Goal: Information Seeking & Learning: Learn about a topic

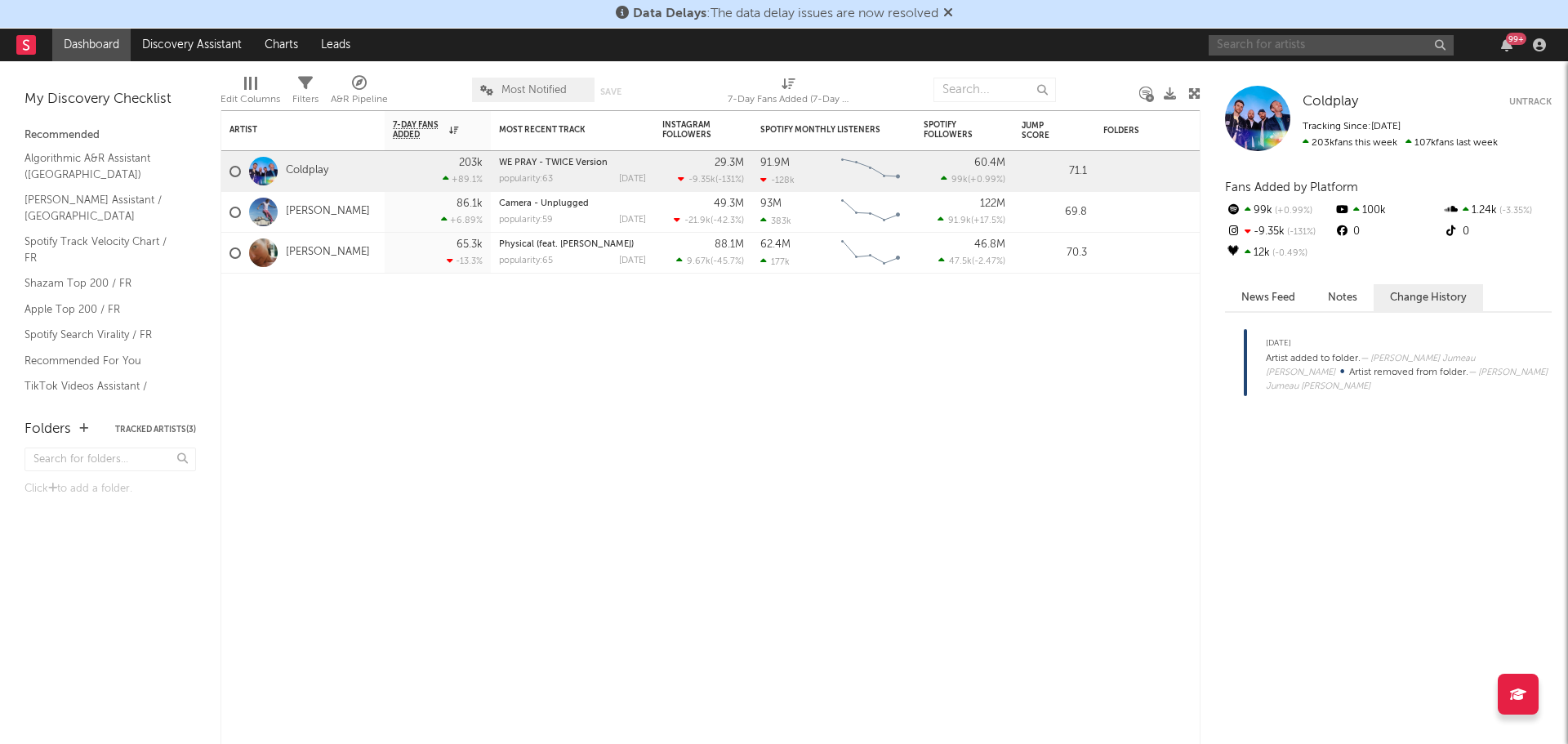
click at [1246, 45] on input "text" at bounding box center [1331, 45] width 245 height 20
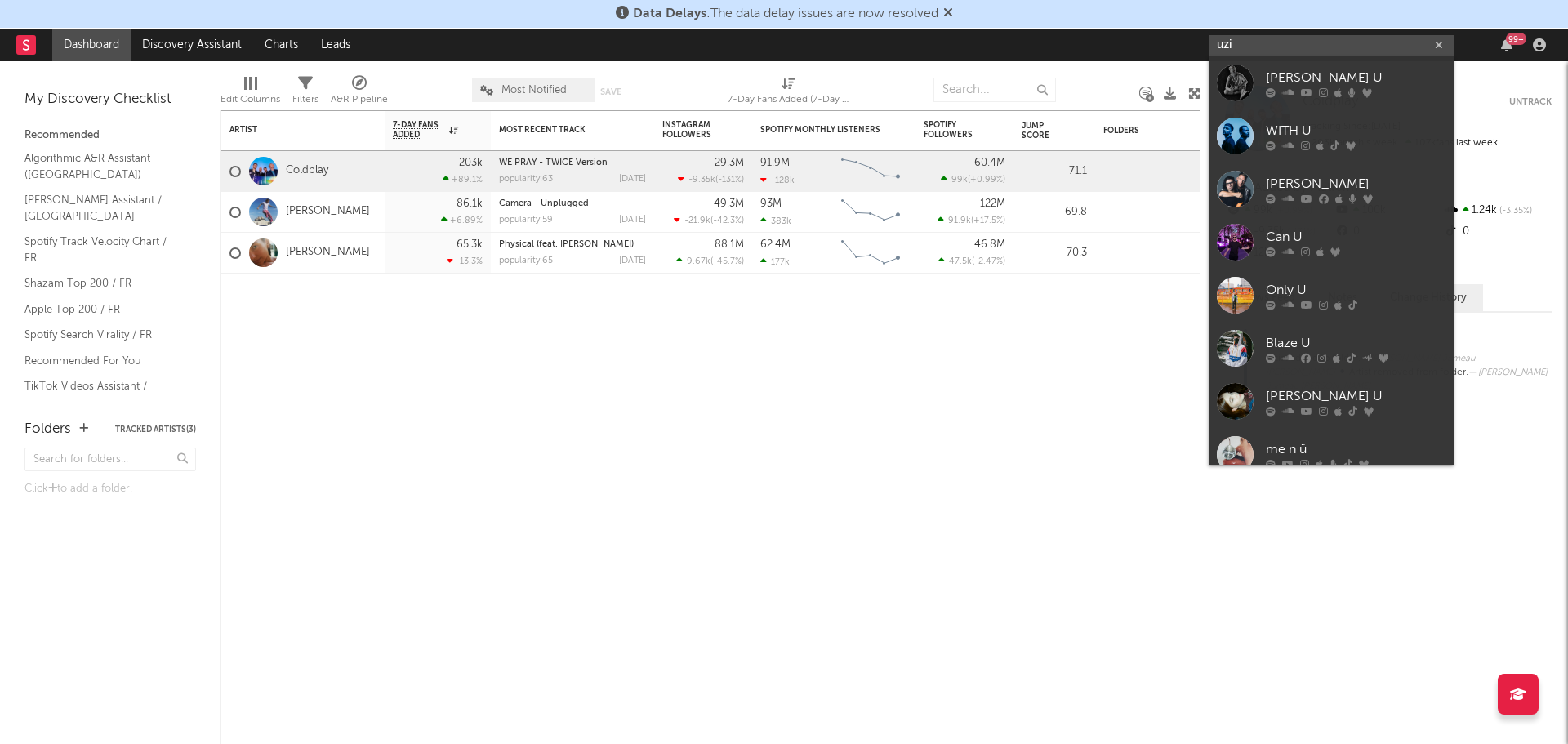
type input "uzi"
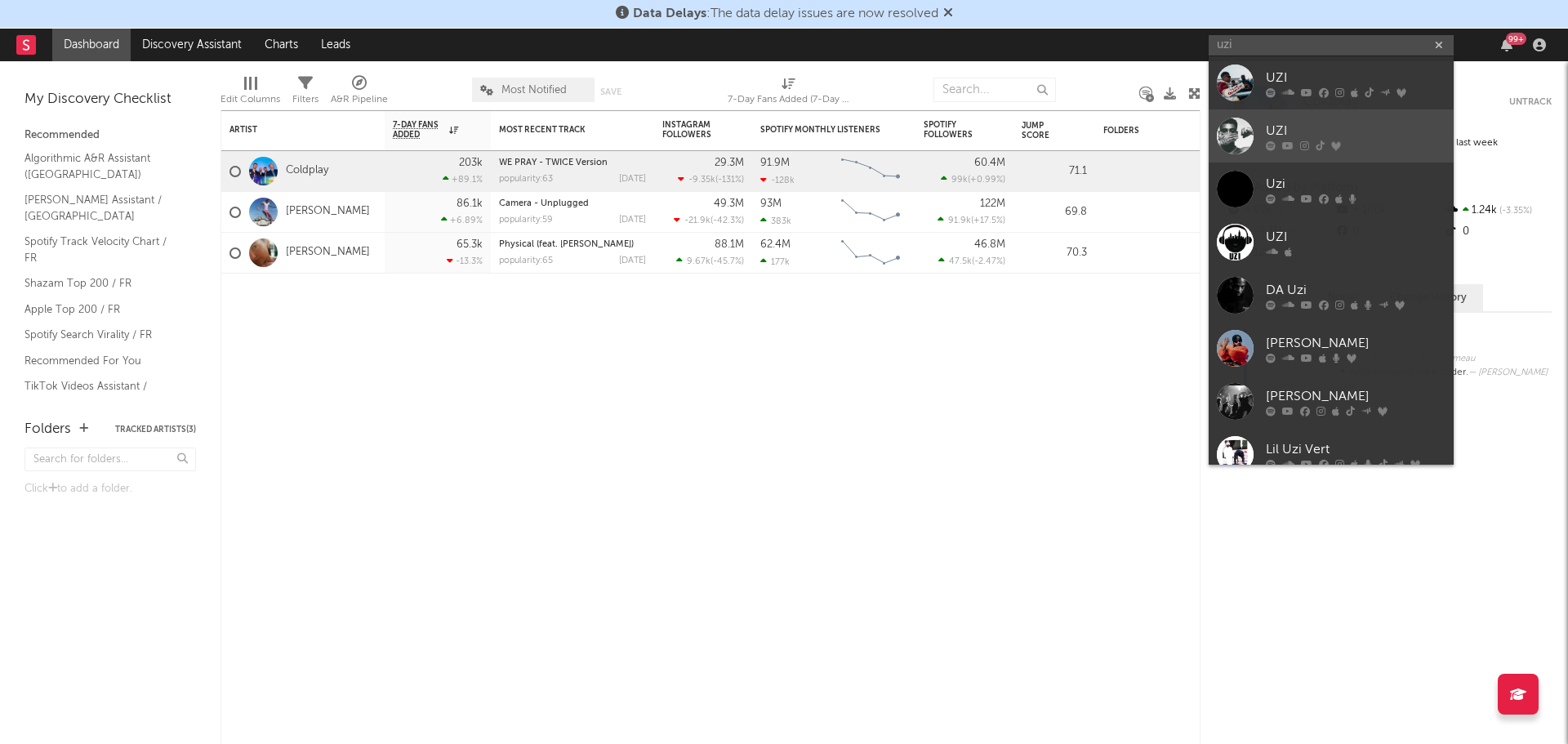
click at [1232, 115] on link "UZI" at bounding box center [1331, 135] width 245 height 53
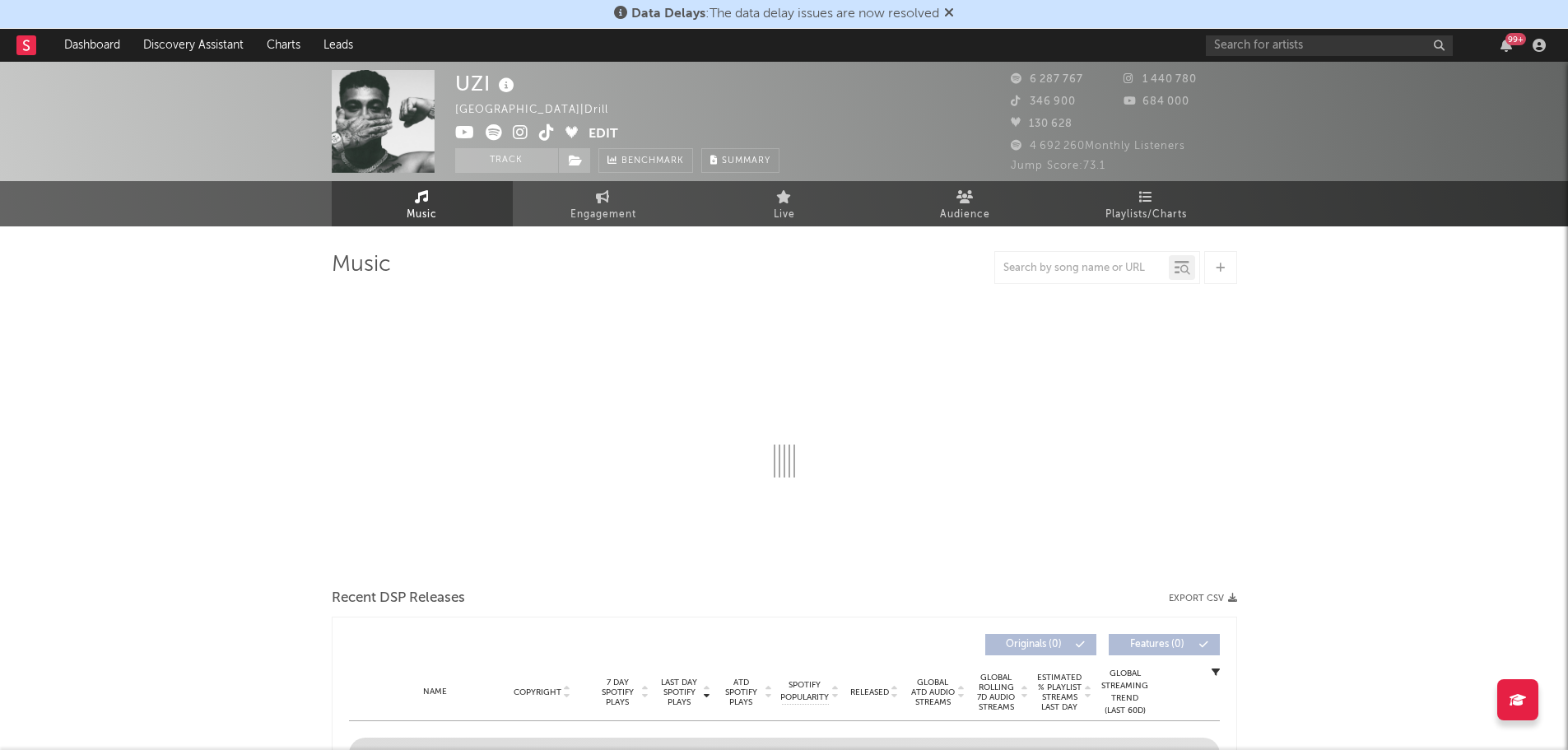
select select "6m"
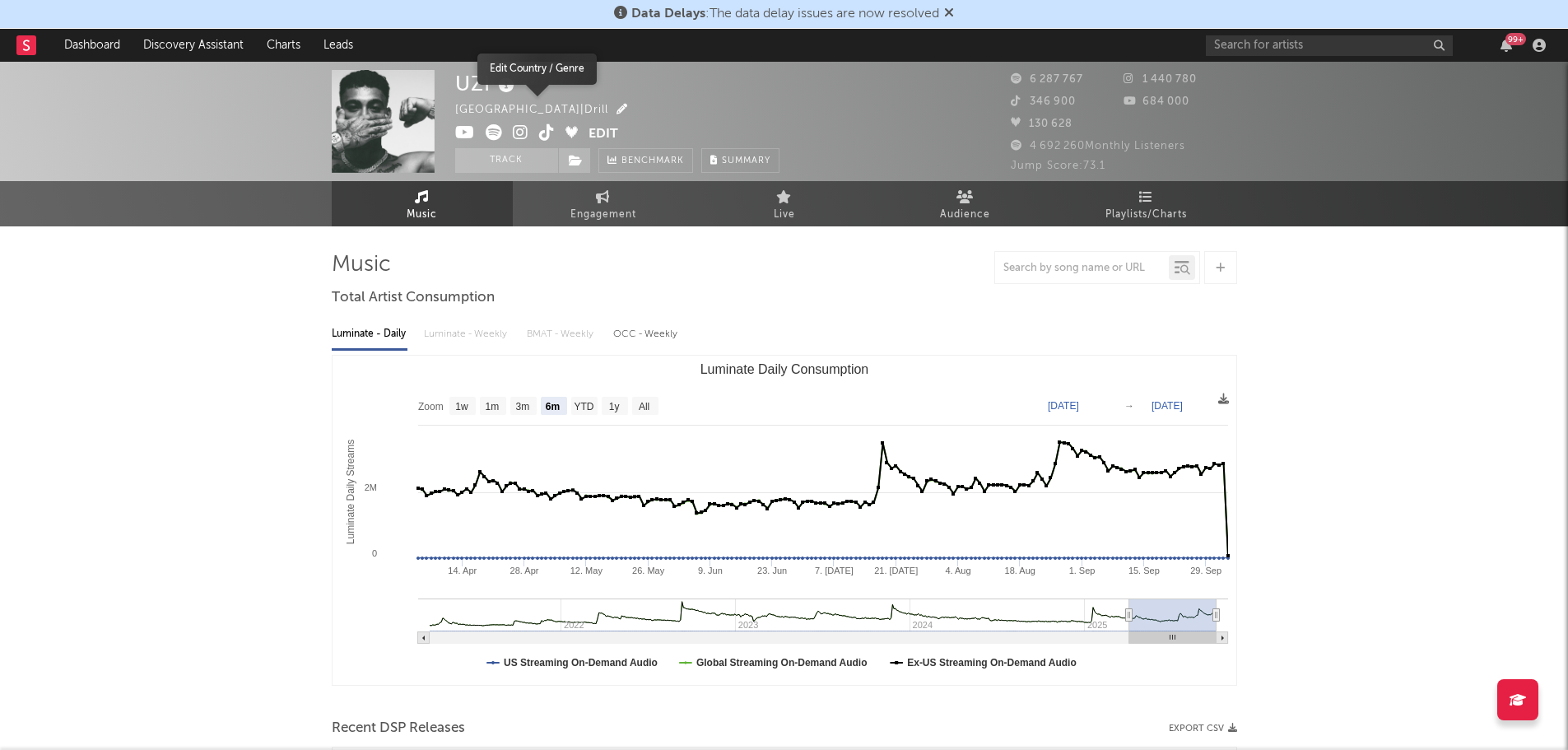
click at [616, 111] on icon "button" at bounding box center [621, 108] width 11 height 11
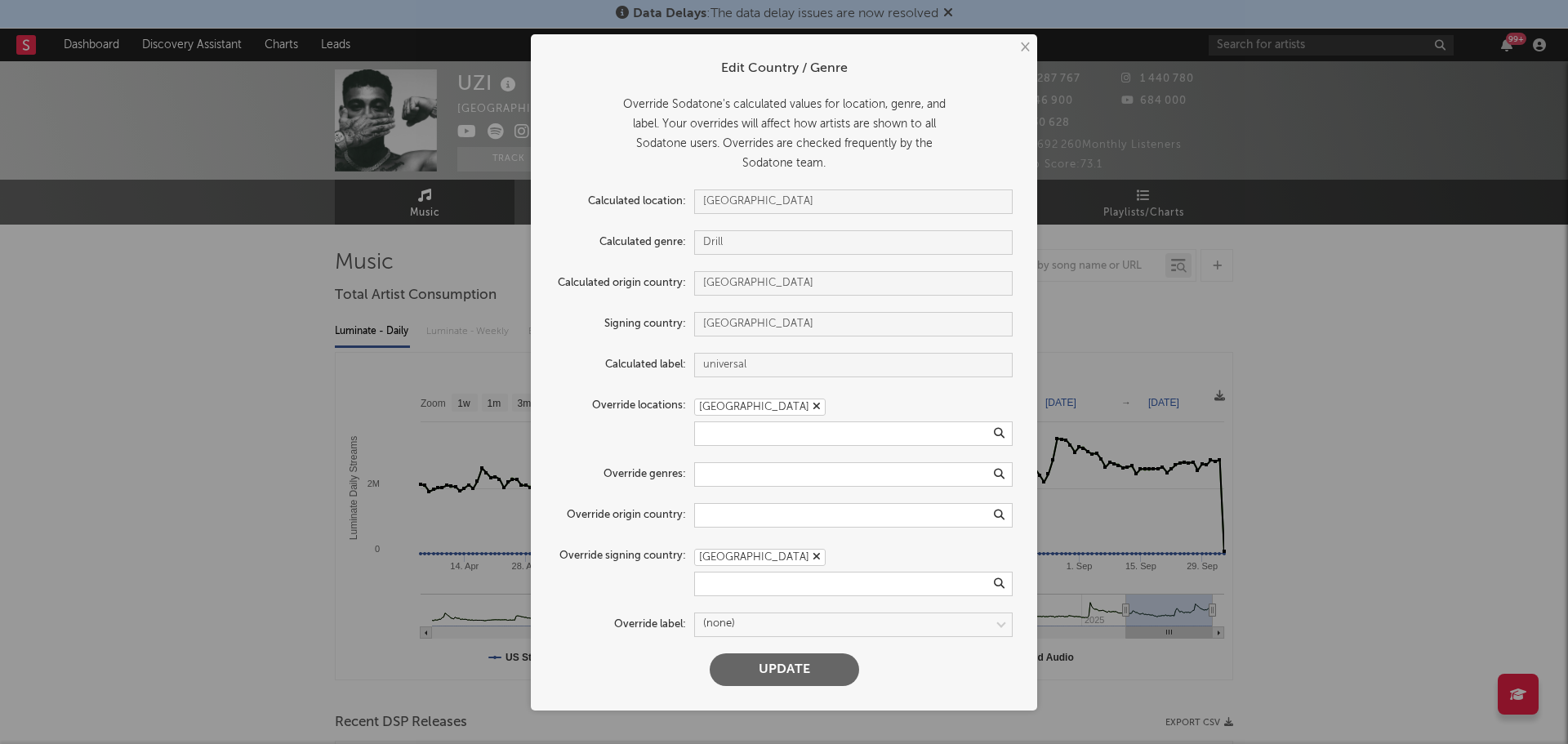
click at [813, 555] on icon "button" at bounding box center [817, 556] width 9 height 11
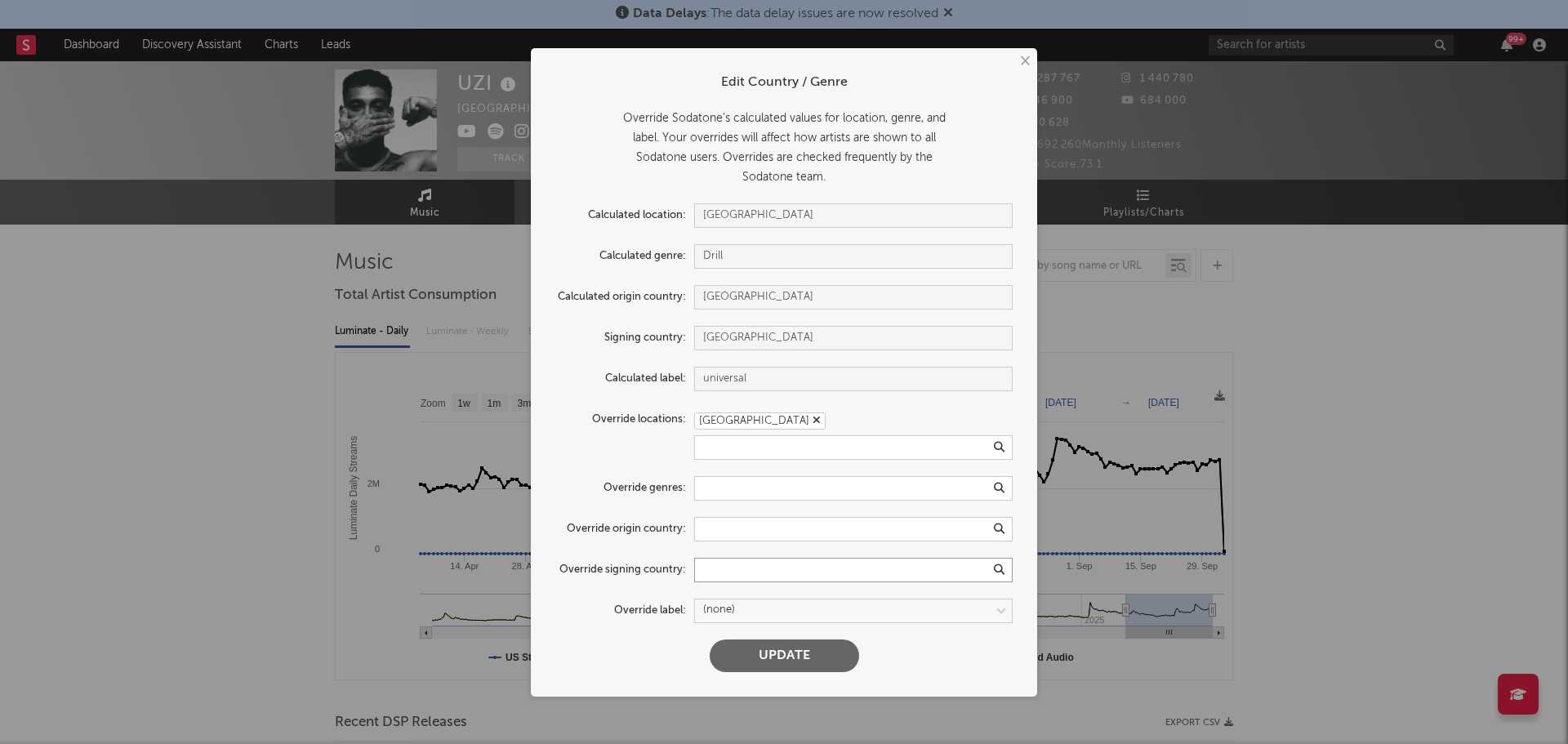
click at [710, 570] on input "text" at bounding box center [853, 570] width 318 height 25
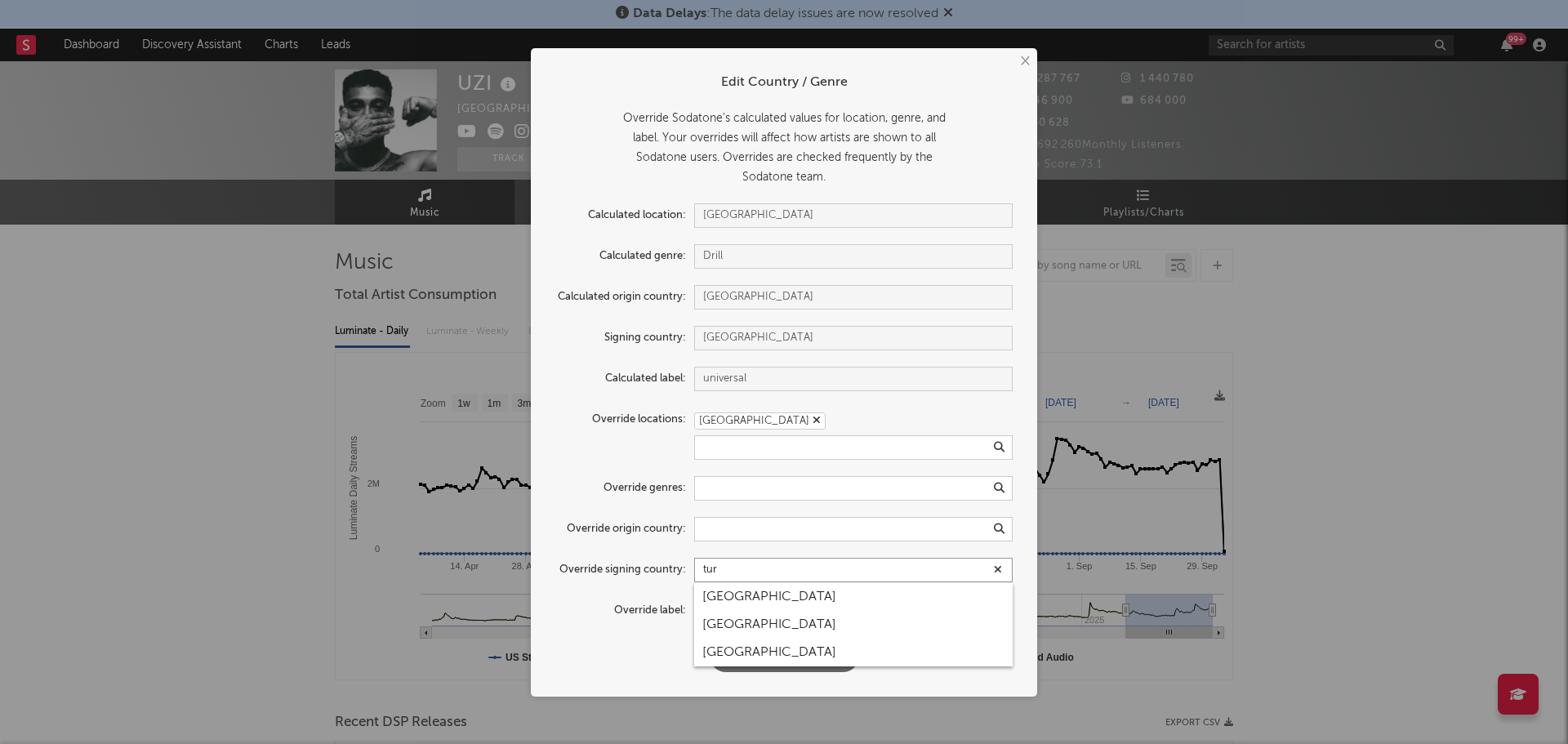
type input "tur"
click at [722, 607] on div "[GEOGRAPHIC_DATA]" at bounding box center [853, 596] width 318 height 28
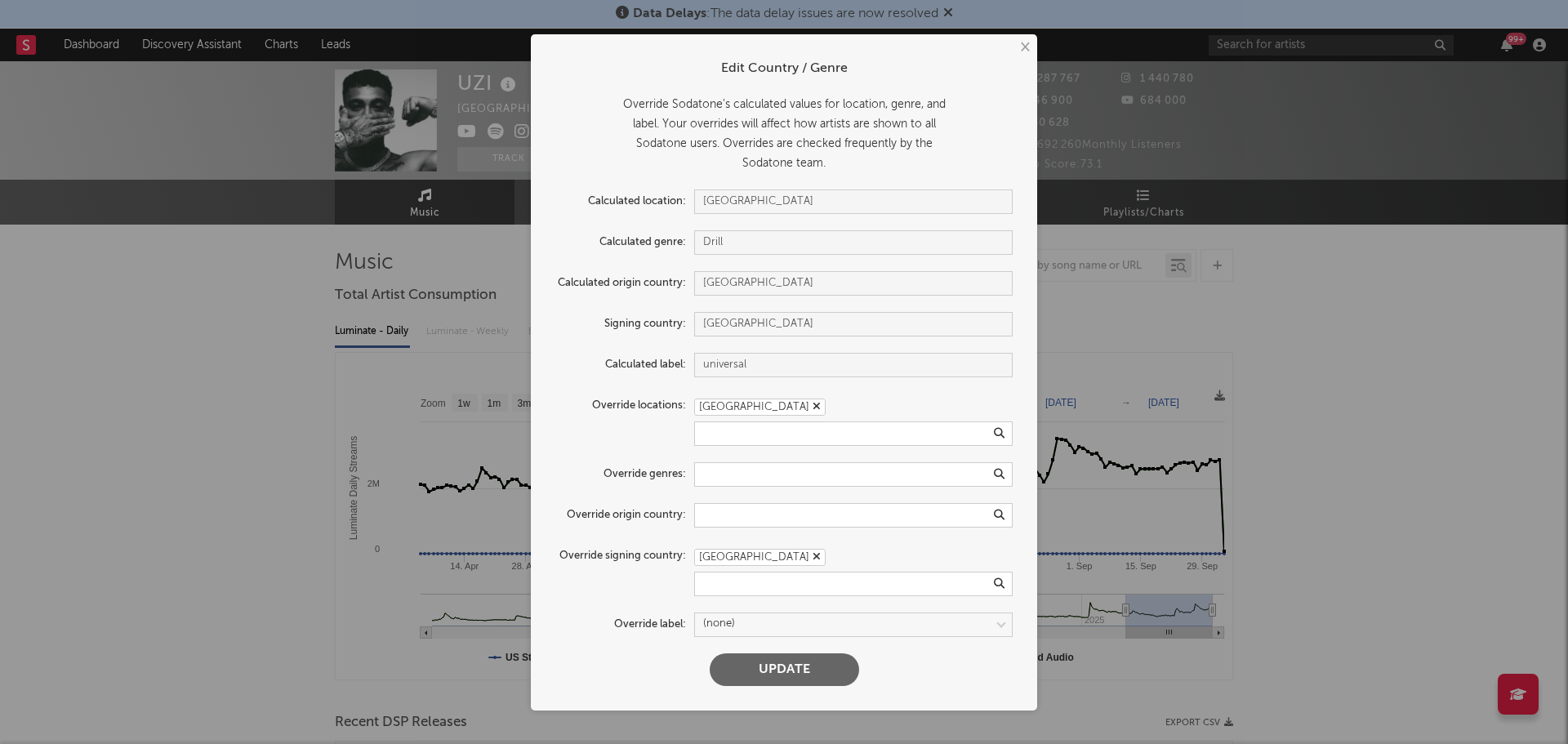
click at [769, 672] on button "Update" at bounding box center [784, 669] width 150 height 33
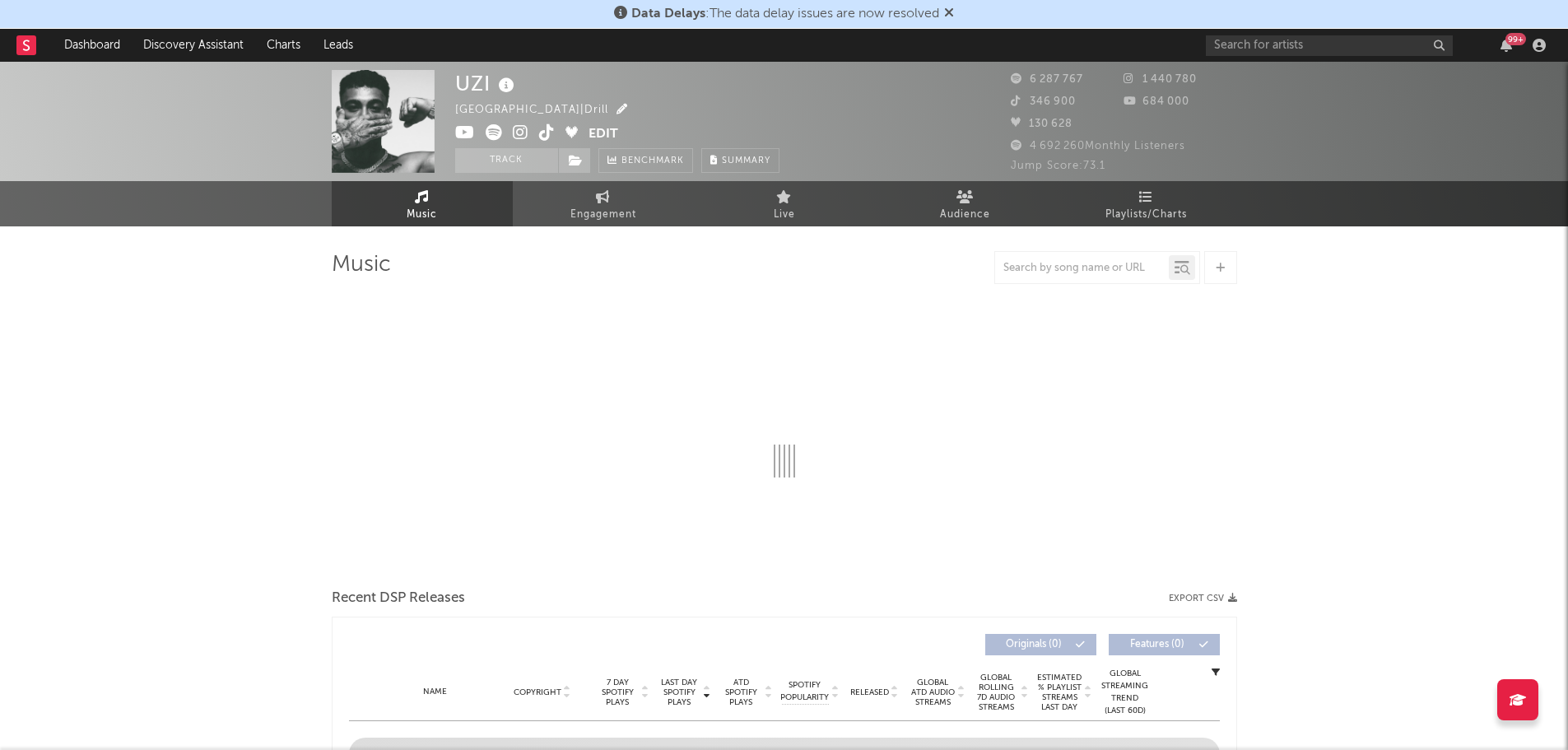
select select "6m"
